Goal: Task Accomplishment & Management: Manage account settings

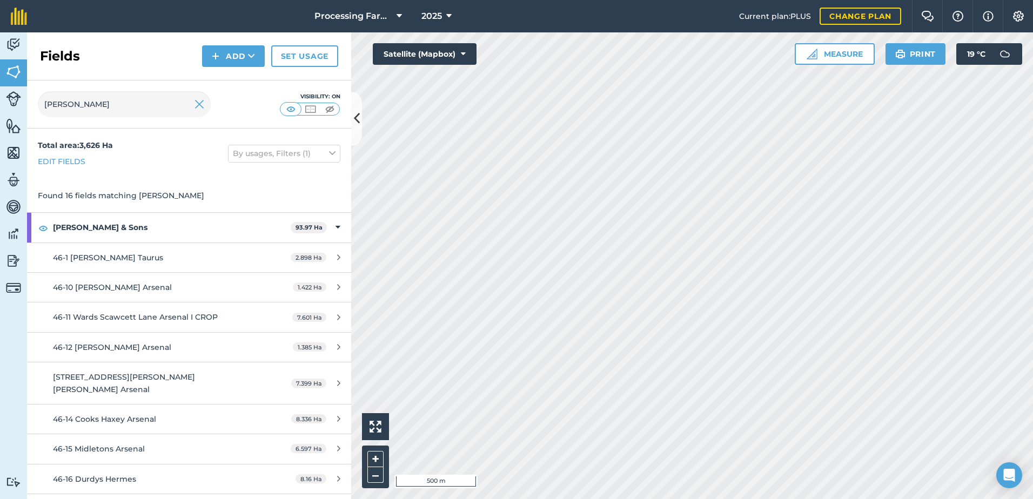
scroll to position [222, 0]
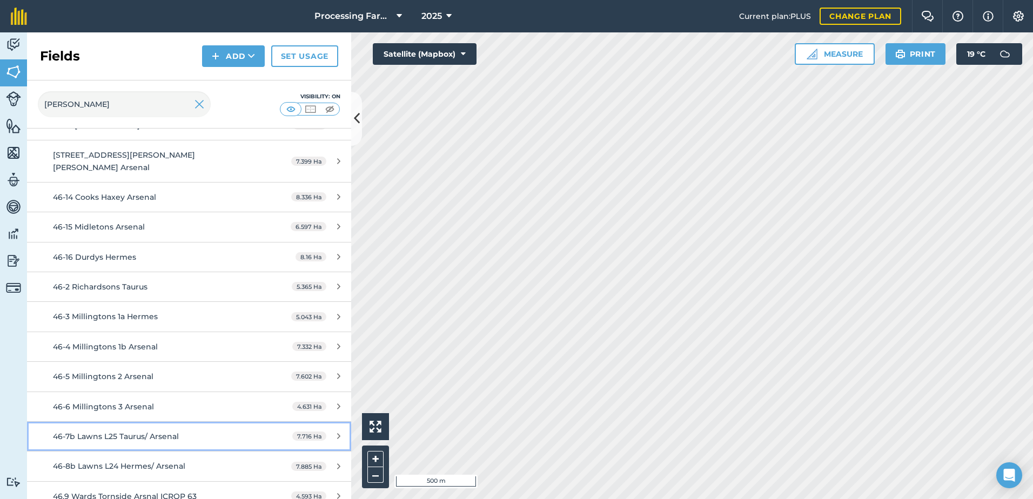
click at [158, 432] on span "46-7b Lawns L25 Taurus/ Arsenal" at bounding box center [116, 437] width 126 height 10
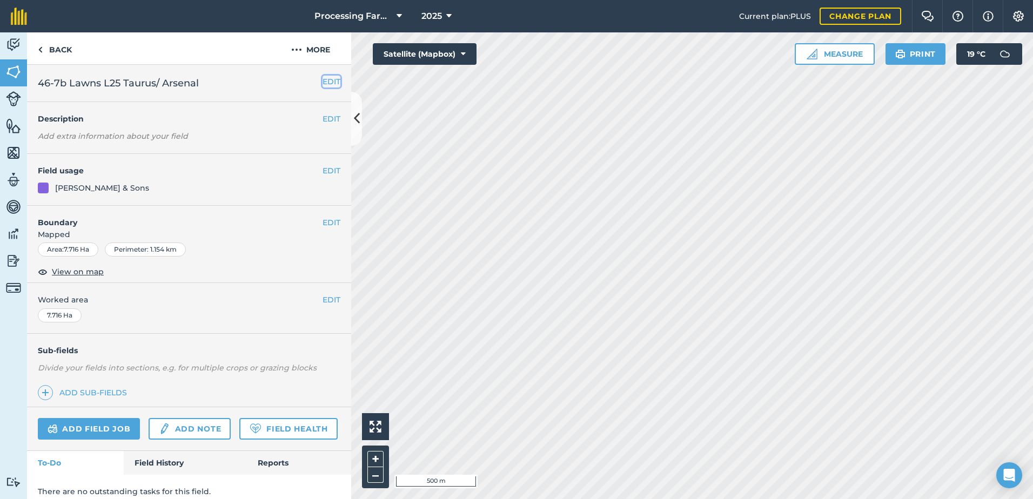
click at [326, 77] on button "EDIT" at bounding box center [332, 82] width 18 height 12
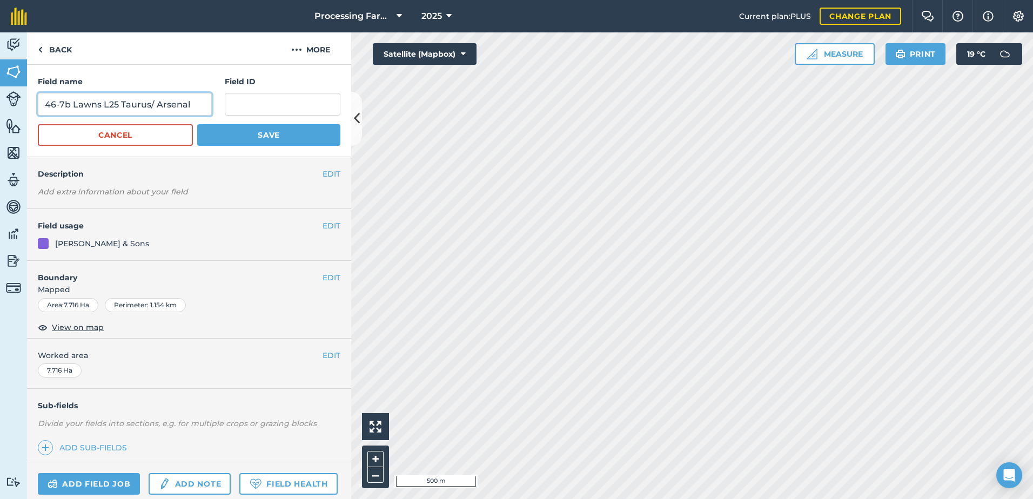
drag, startPoint x: 196, startPoint y: 104, endPoint x: 44, endPoint y: 104, distance: 152.4
click at [44, 104] on input "46-7b Lawns L25 Taurus/ Arsenal" at bounding box center [125, 104] width 174 height 23
click at [194, 106] on input "46-7b Lawns L25 Taurus/ Arsenal" at bounding box center [125, 104] width 174 height 23
drag, startPoint x: 64, startPoint y: 103, endPoint x: 95, endPoint y: 120, distance: 34.9
click at [65, 103] on input "46-7b Lawns L25 Taurus/ Arsenal" at bounding box center [125, 104] width 174 height 23
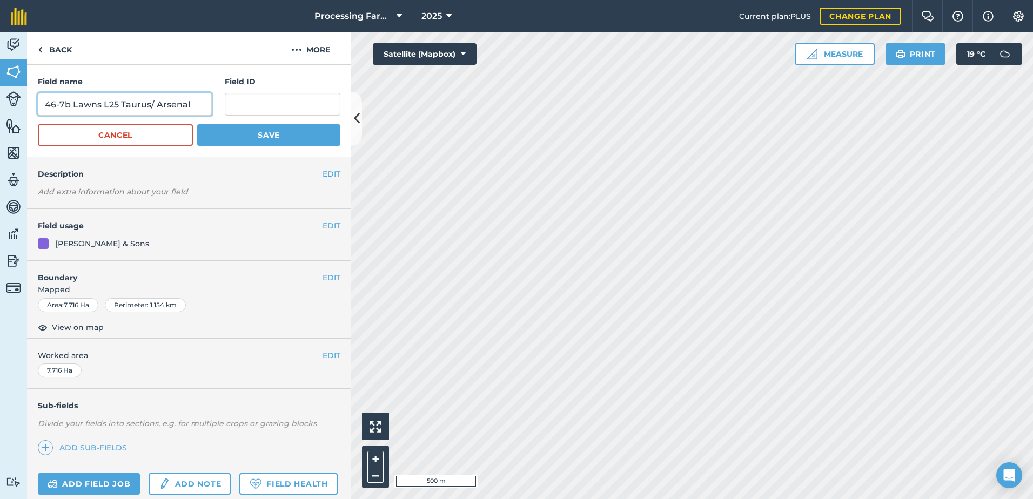
drag, startPoint x: 70, startPoint y: 105, endPoint x: 43, endPoint y: 103, distance: 27.1
click at [43, 103] on input "46-7b Lawns L25 Taurus/ Arsenal" at bounding box center [125, 104] width 174 height 23
click at [154, 106] on input "46-7b Lawns L25 Taurus/ Arsenal" at bounding box center [125, 104] width 174 height 23
paste input "46-7b"
click at [71, 105] on input "46-7b Lawns L25 Taurus/46-7b Arsenal" at bounding box center [125, 104] width 174 height 23
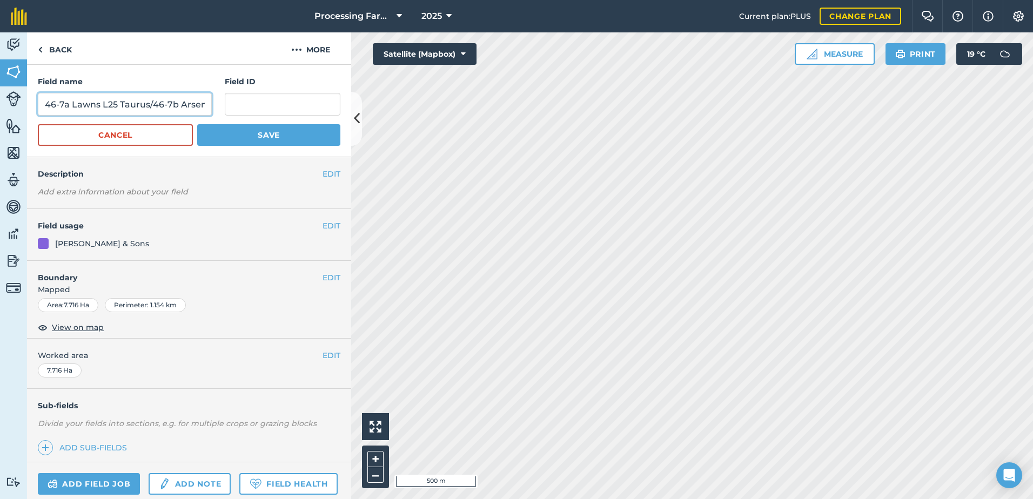
click at [152, 105] on input "46-7a Lawns L25 Taurus/46-7b Arsenal" at bounding box center [125, 104] width 174 height 23
click at [148, 105] on input "46-7a Lawns L25 Taurus/ 46-7b Arsenal" at bounding box center [125, 104] width 174 height 23
type input "46-7a Lawns L25 Taurus / 46-7b Arsenal"
click at [227, 138] on button "Save" at bounding box center [268, 135] width 143 height 22
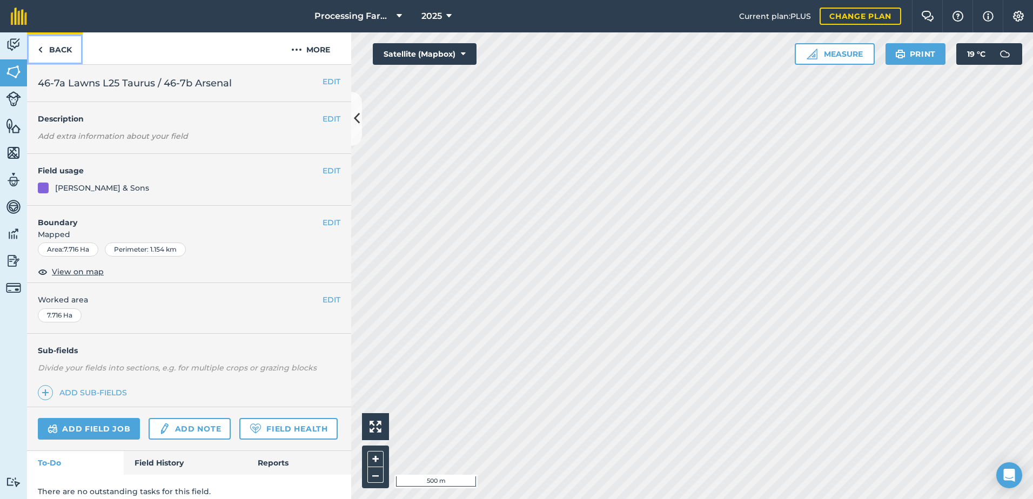
click at [63, 51] on link "Back" at bounding box center [55, 48] width 56 height 32
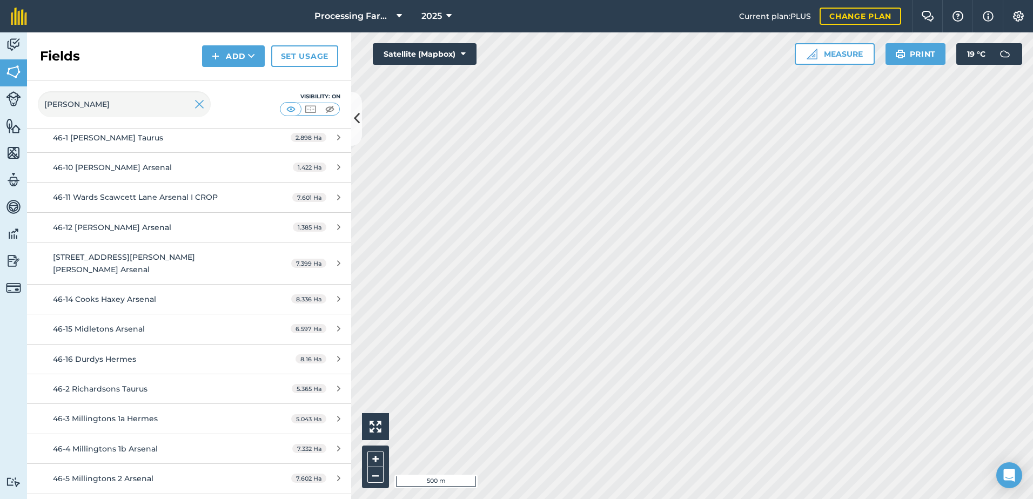
scroll to position [222, 0]
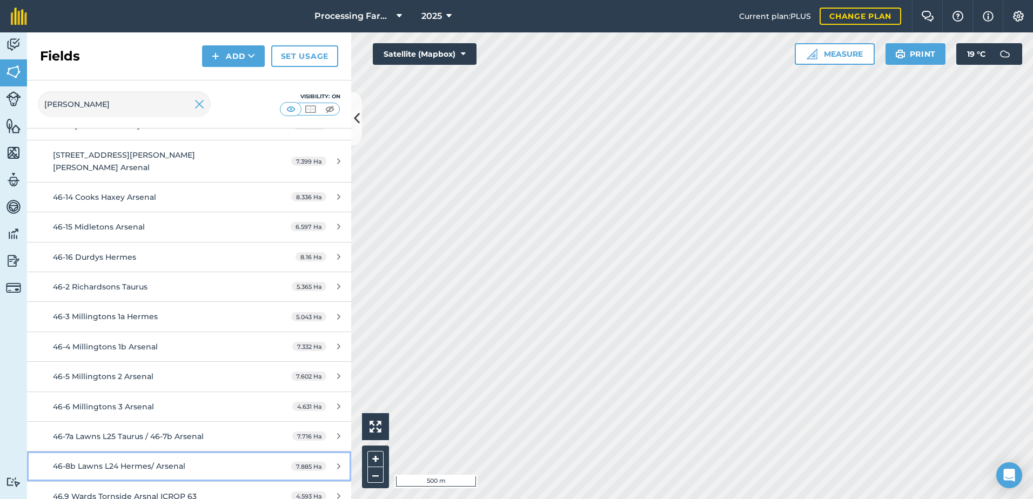
click at [162, 461] on span "46-8b Lawns L24 Hermes/ Arsenal" at bounding box center [119, 466] width 132 height 10
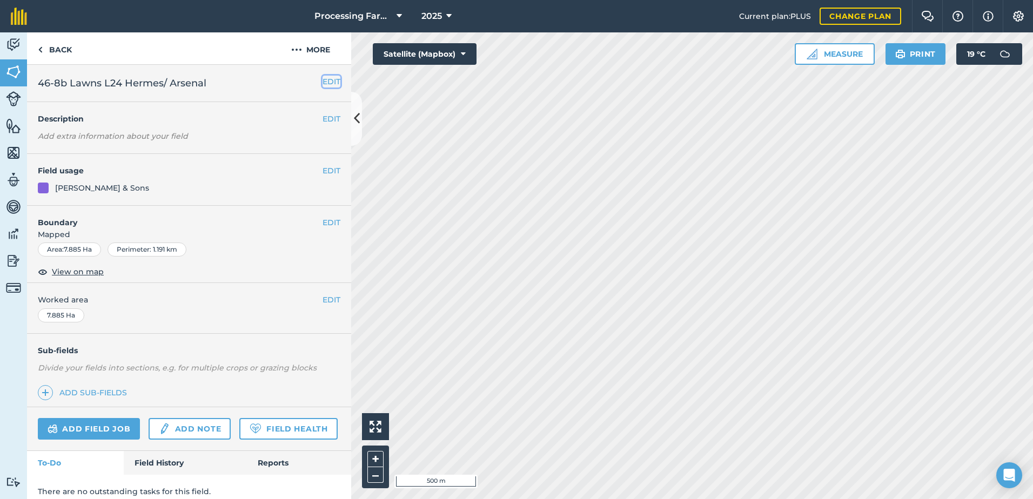
click at [324, 82] on button "EDIT" at bounding box center [332, 82] width 18 height 12
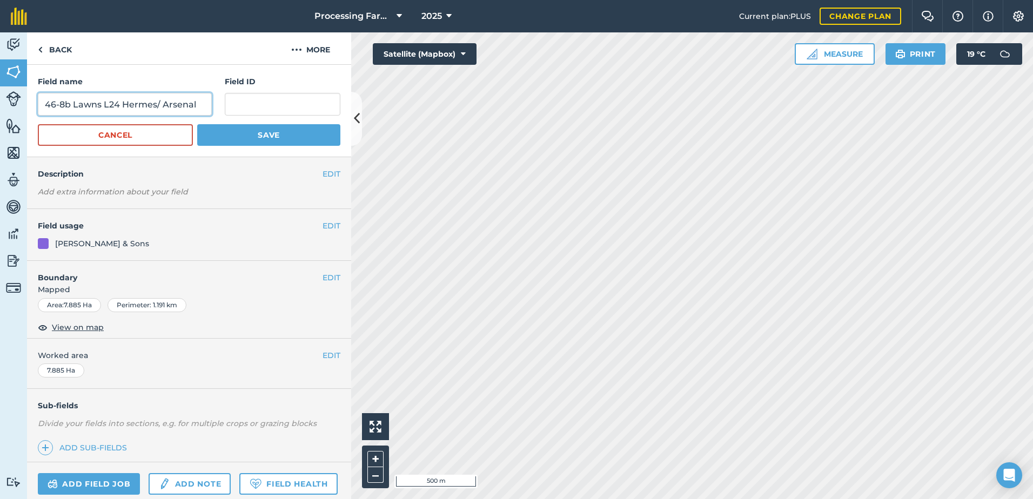
click at [160, 106] on input "46-8b Lawns L24 Hermes/ Arsenal" at bounding box center [125, 104] width 174 height 23
click at [70, 105] on input "46-8b Lawns L24 Hermes/ 46-8b Arsenal" at bounding box center [125, 104] width 174 height 23
type input "46-8a Lawns L24 Hermes/ 46-8b Arsenal"
click at [248, 145] on button "Save" at bounding box center [268, 135] width 143 height 22
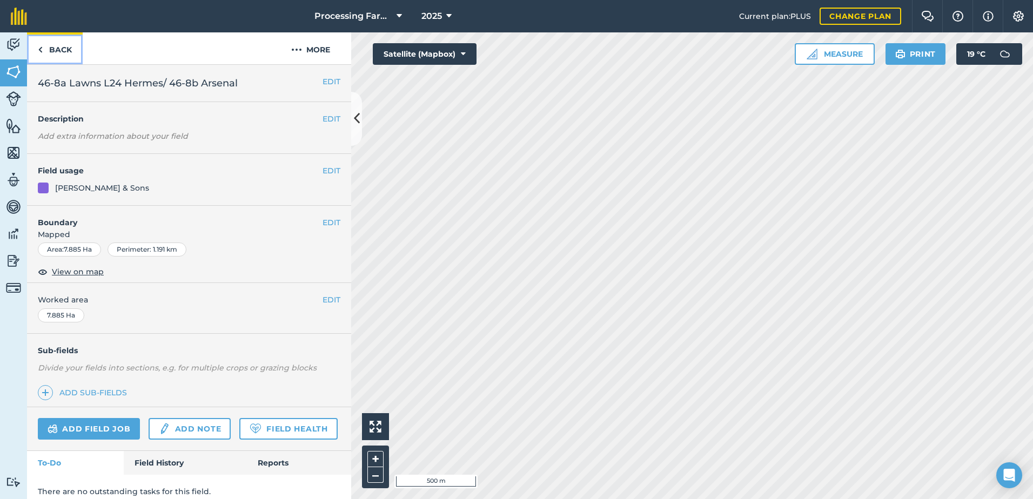
click at [55, 49] on link "Back" at bounding box center [55, 48] width 56 height 32
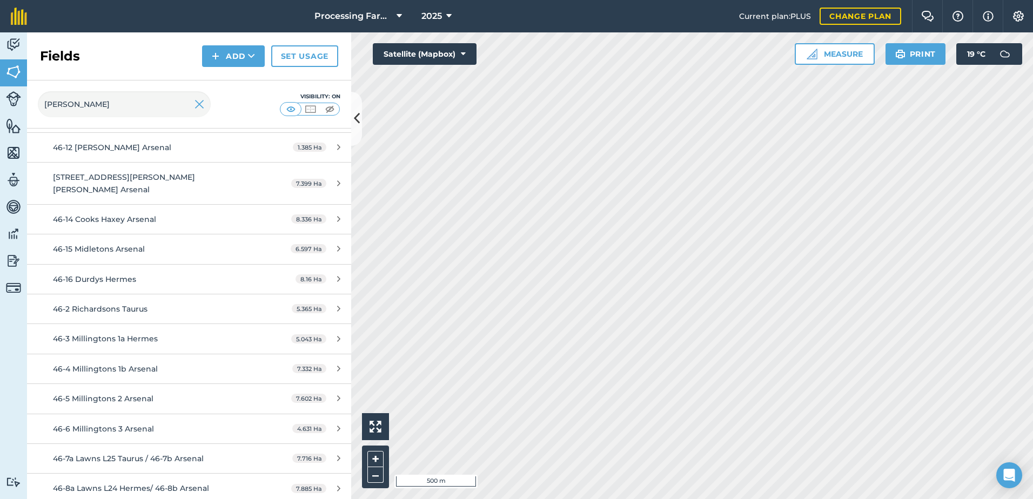
scroll to position [222, 0]
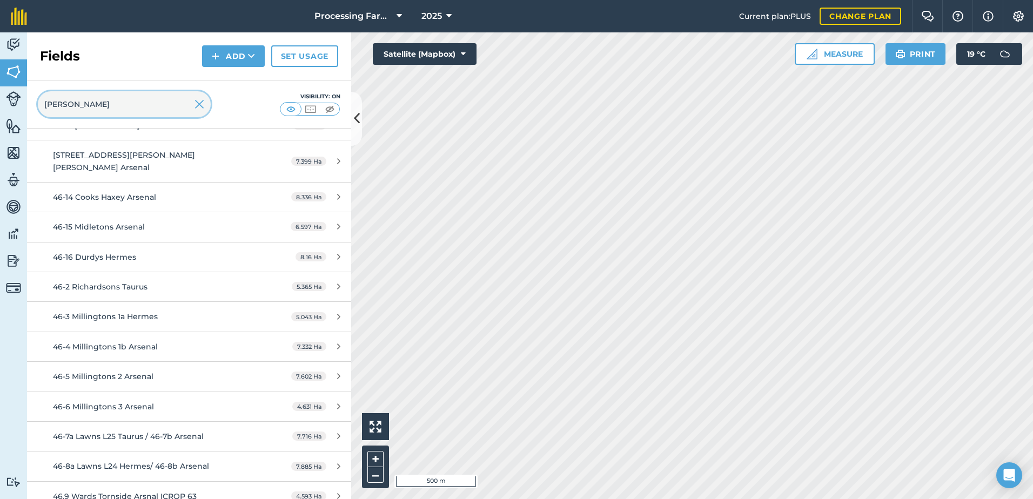
drag, startPoint x: 106, startPoint y: 108, endPoint x: 32, endPoint y: 101, distance: 75.0
click at [32, 101] on div "[PERSON_NAME] Visibility: On" at bounding box center [189, 105] width 324 height 48
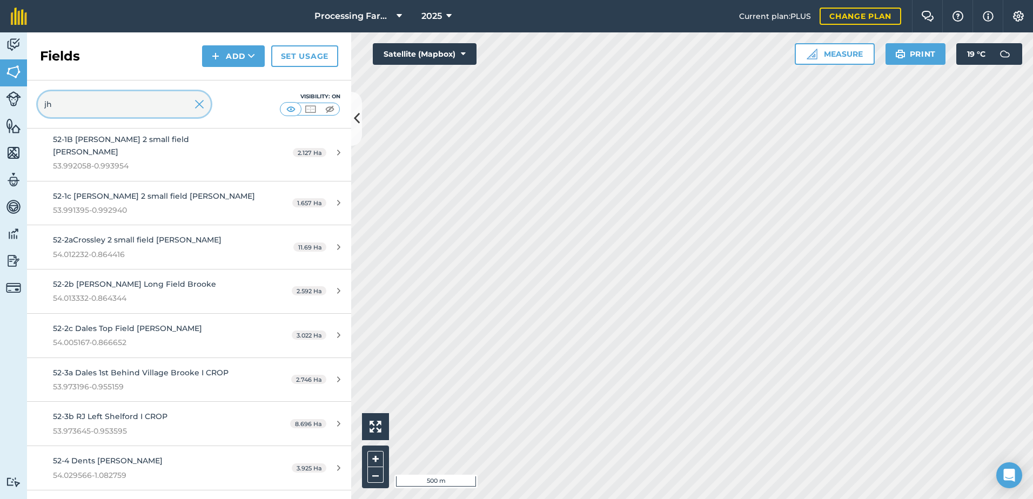
scroll to position [216, 0]
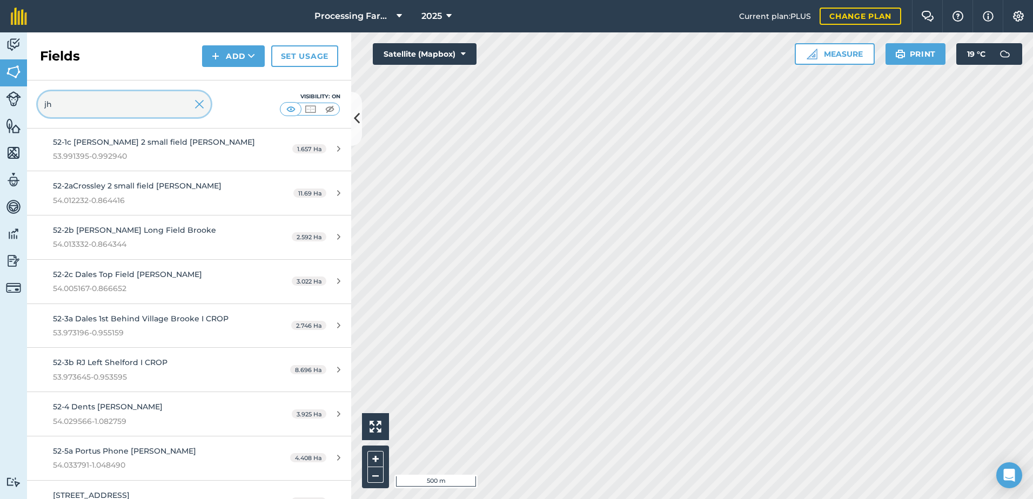
type input "jh"
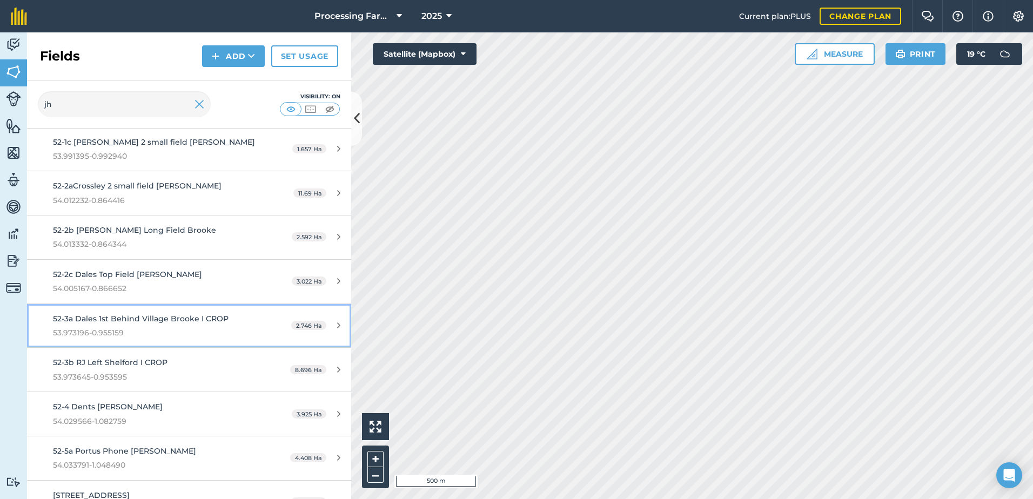
click at [131, 327] on span "53.973196-0.955159" at bounding box center [154, 333] width 203 height 12
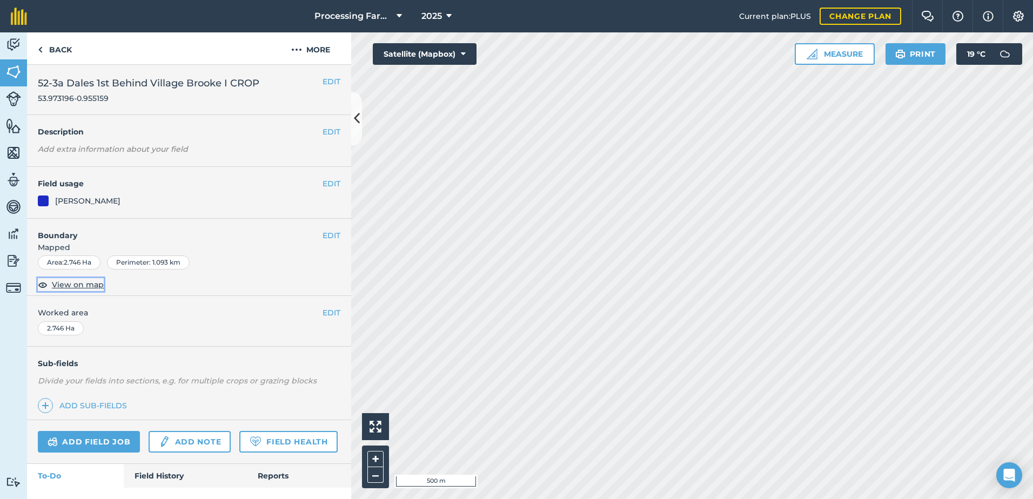
click at [93, 286] on span "View on map" at bounding box center [78, 285] width 52 height 12
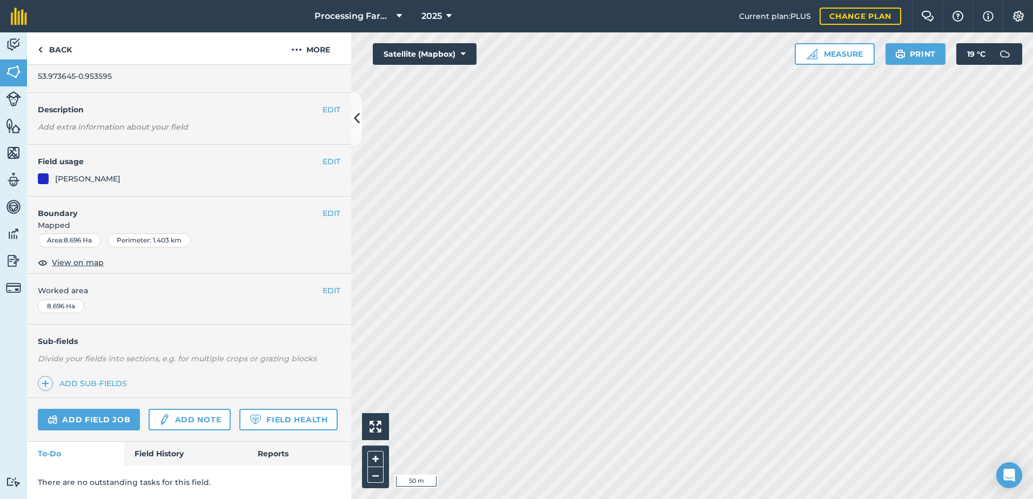
scroll to position [52, 0]
click at [160, 448] on link "Field History" at bounding box center [185, 454] width 123 height 24
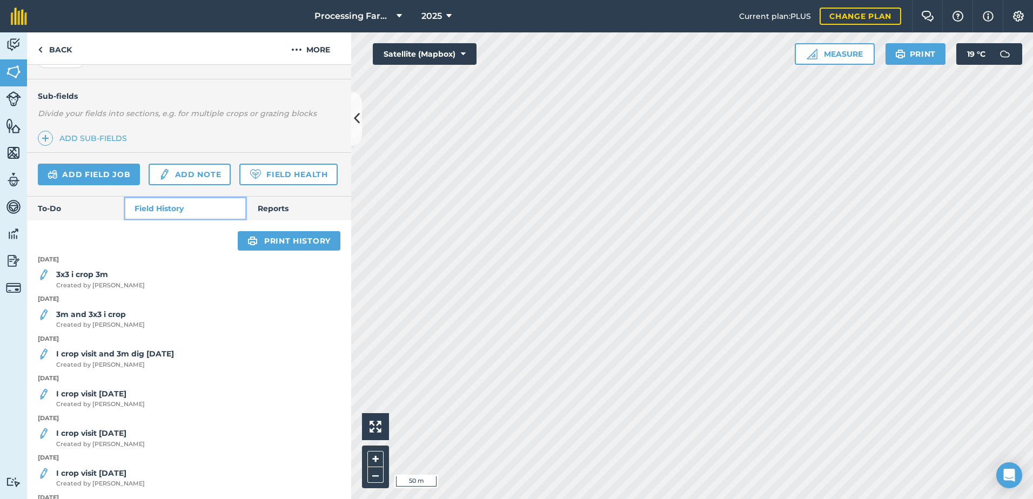
scroll to position [269, 0]
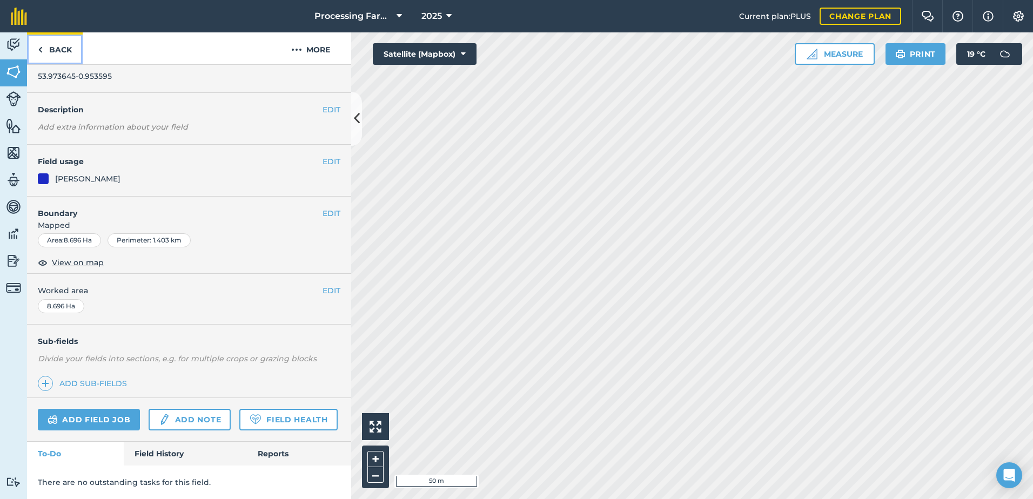
click at [62, 54] on link "Back" at bounding box center [55, 48] width 56 height 32
click at [51, 47] on link "Back" at bounding box center [55, 48] width 56 height 32
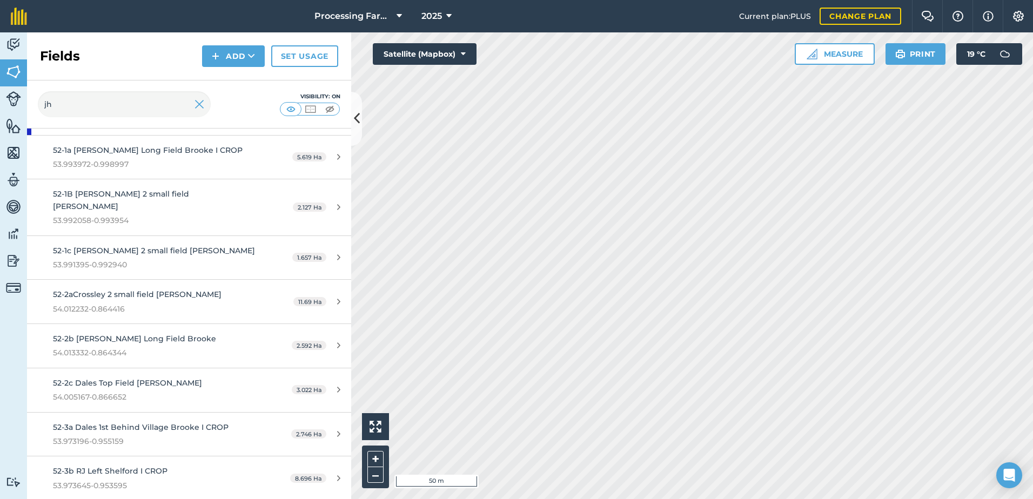
scroll to position [108, 0]
click at [155, 479] on span "53.973645-0.953595" at bounding box center [154, 485] width 203 height 12
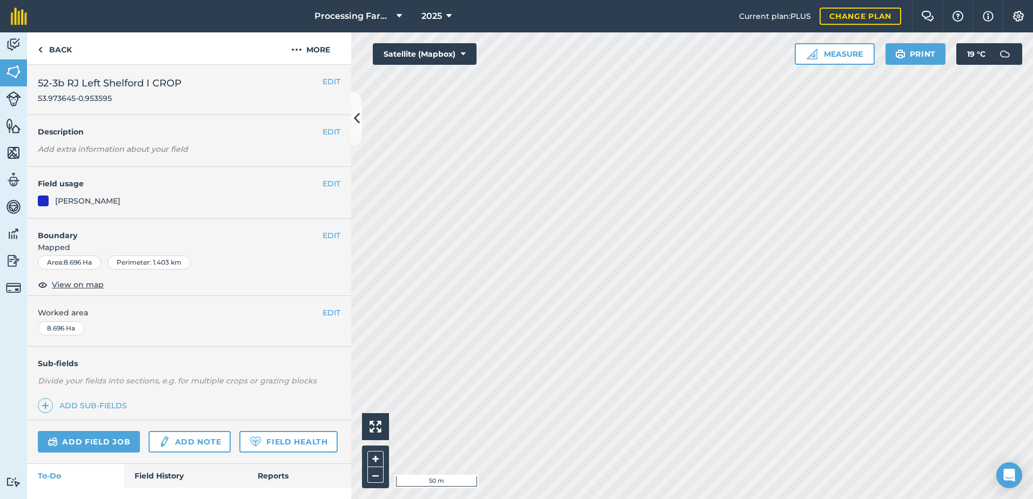
scroll to position [52, 0]
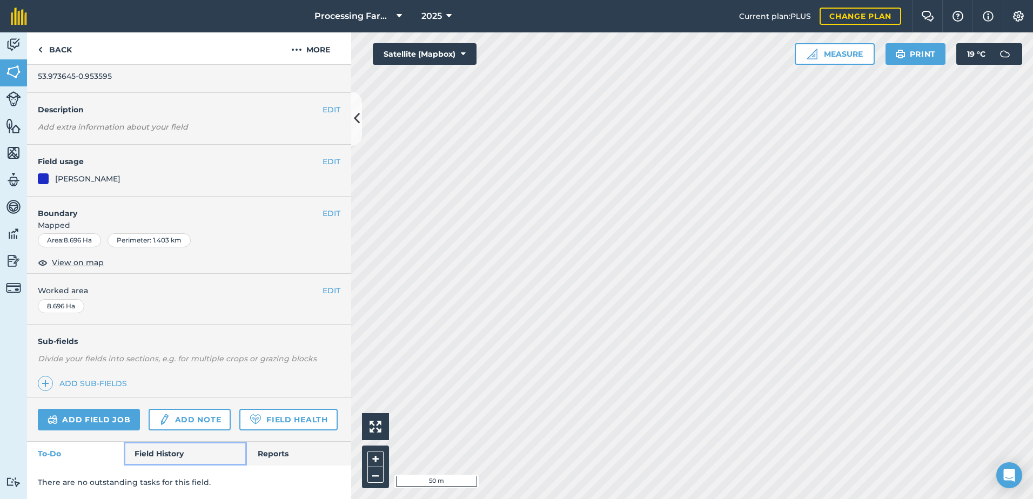
click at [162, 454] on link "Field History" at bounding box center [185, 454] width 123 height 24
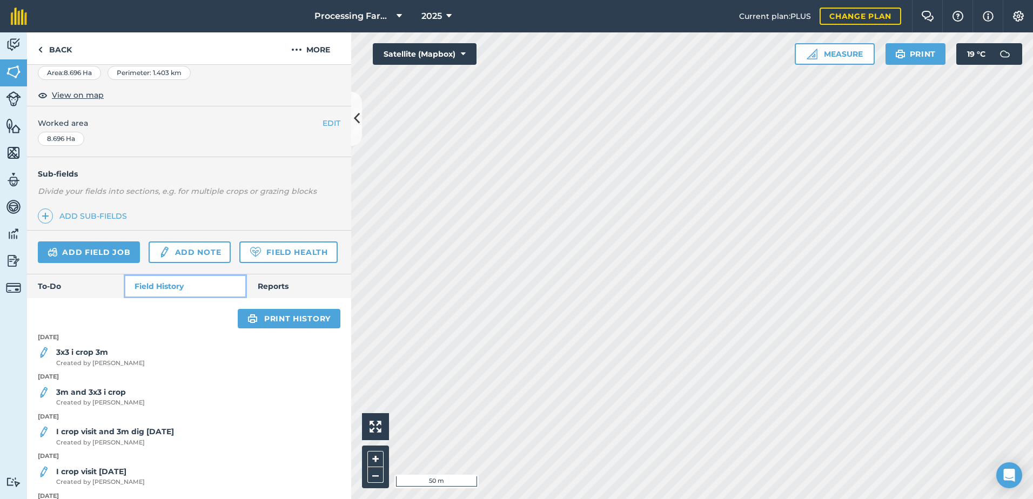
scroll to position [215, 0]
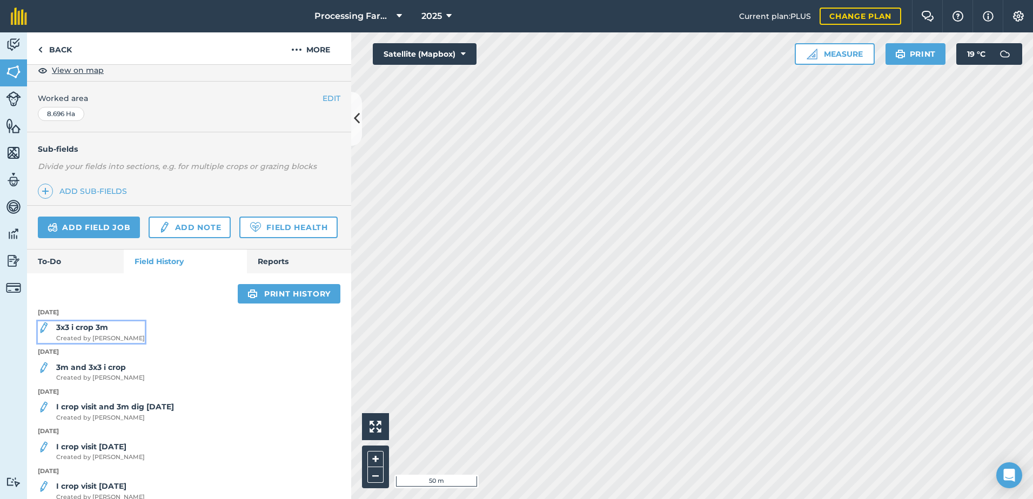
click at [109, 344] on span "Created by [PERSON_NAME]" at bounding box center [100, 339] width 89 height 10
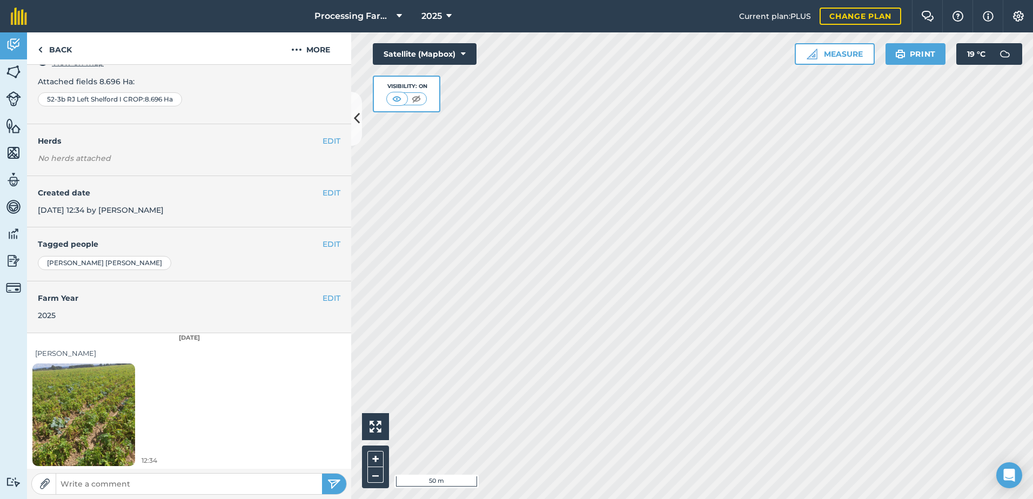
scroll to position [77, 0]
click at [65, 55] on link "Back" at bounding box center [55, 48] width 56 height 32
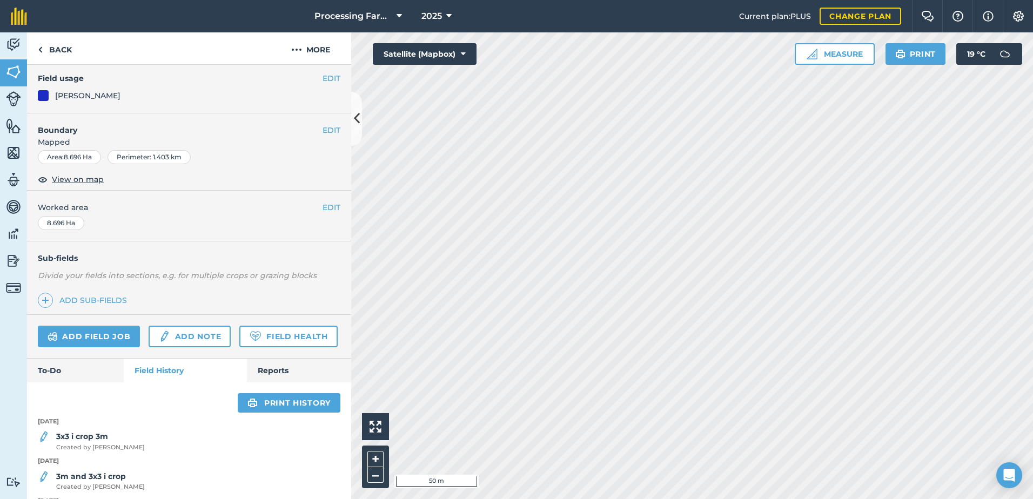
scroll to position [216, 0]
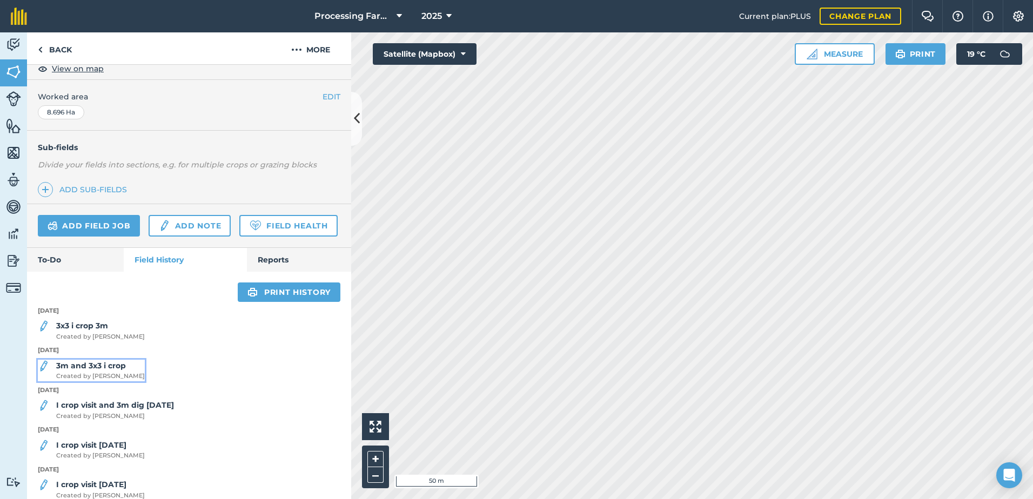
click at [119, 381] on span "Created by [PERSON_NAME]" at bounding box center [100, 377] width 89 height 10
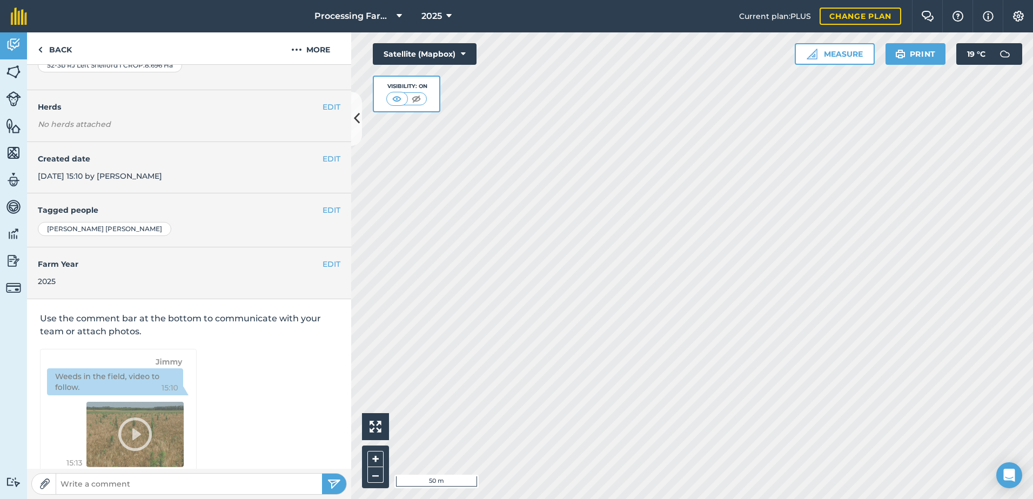
scroll to position [77, 0]
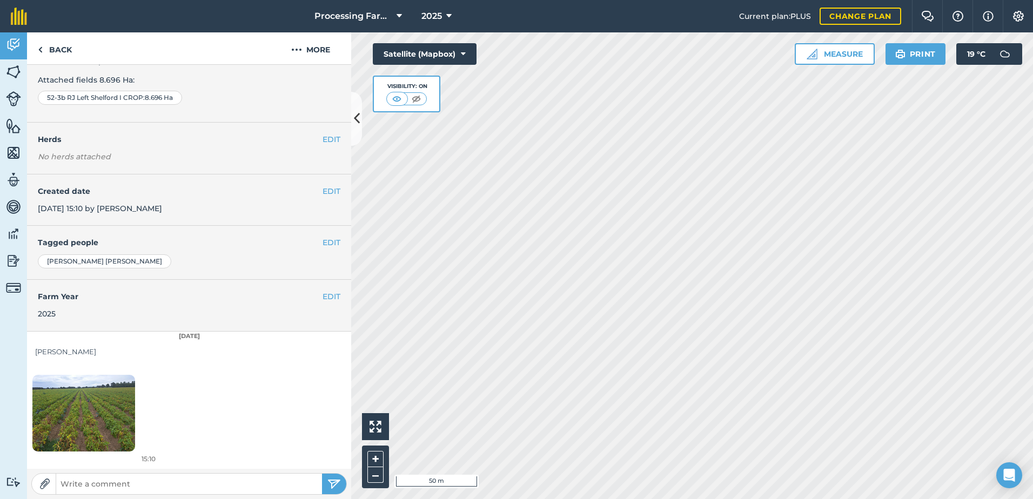
click at [93, 421] on img at bounding box center [83, 413] width 103 height 77
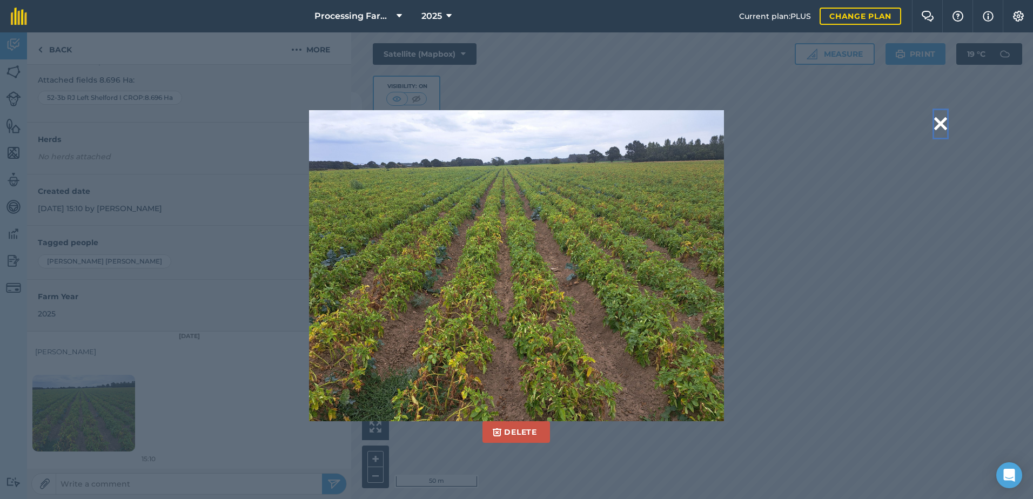
click at [945, 126] on button at bounding box center [940, 124] width 13 height 28
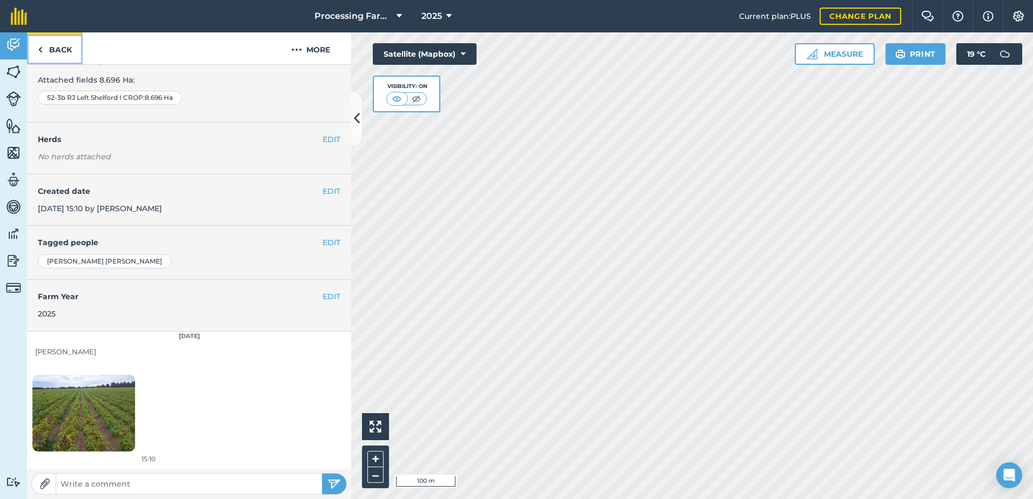
click at [52, 53] on link "Back" at bounding box center [55, 48] width 56 height 32
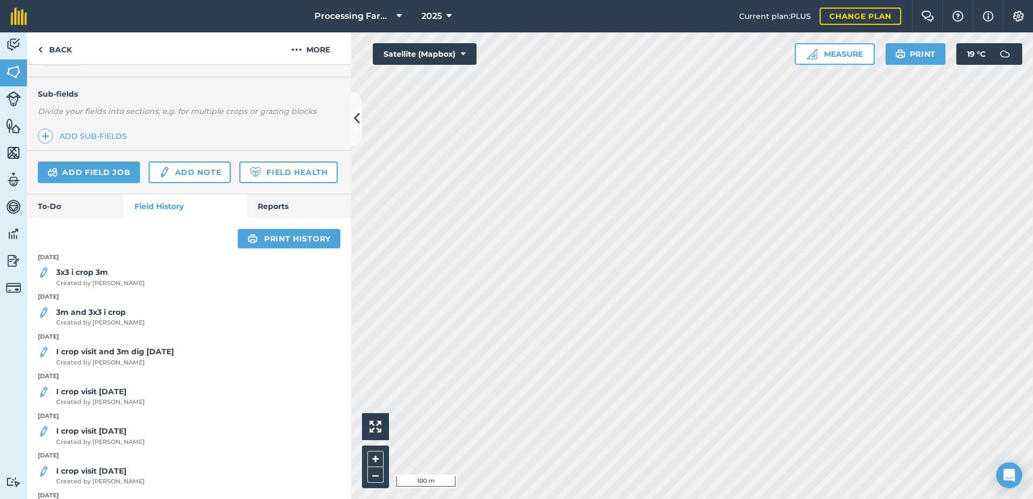
scroll to position [270, 0]
